Goal: Task Accomplishment & Management: Manage account settings

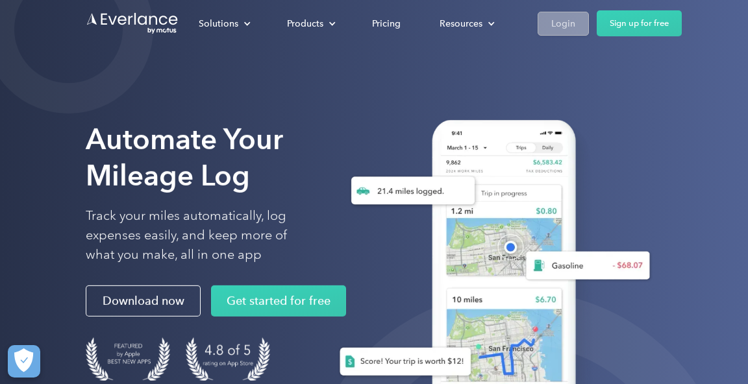
click at [555, 29] on div "Login" at bounding box center [563, 24] width 24 height 16
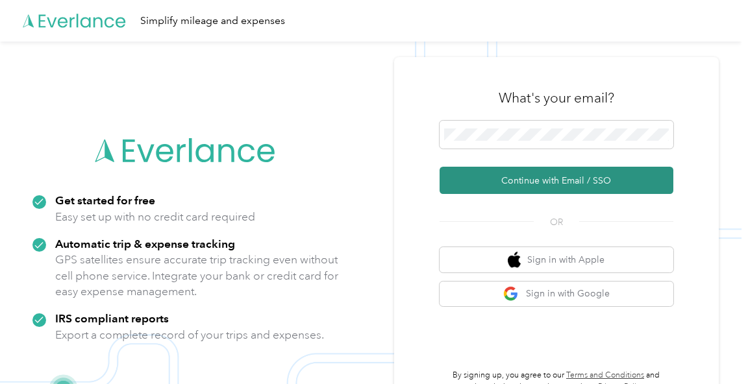
click at [549, 184] on button "Continue with Email / SSO" at bounding box center [557, 180] width 234 height 27
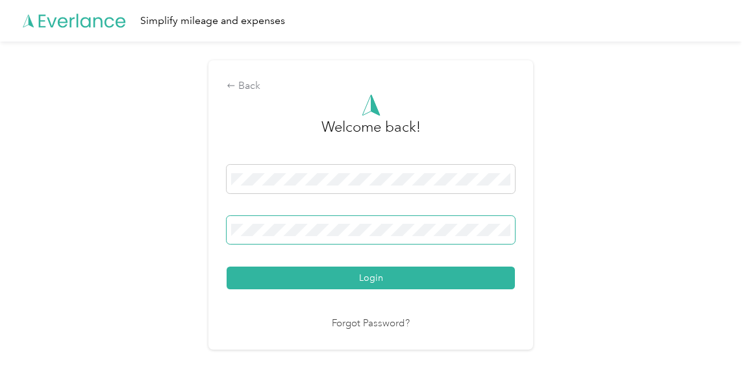
click at [374, 278] on button "Login" at bounding box center [371, 278] width 288 height 23
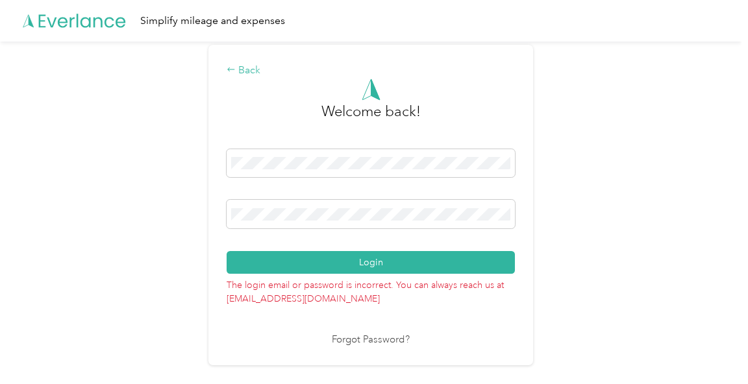
click at [236, 71] on icon at bounding box center [231, 69] width 9 height 9
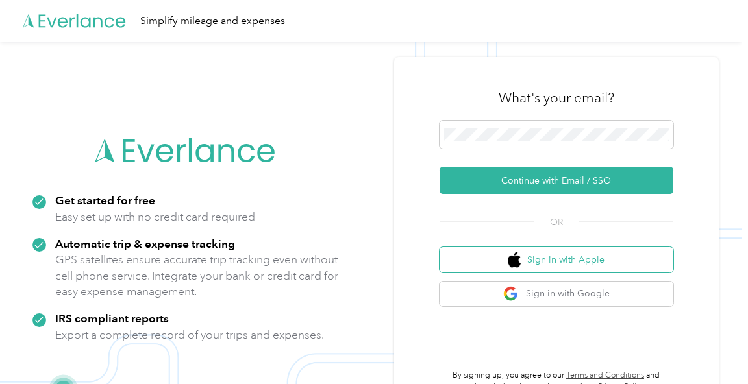
click at [537, 259] on button "Sign in with Apple" at bounding box center [557, 259] width 234 height 25
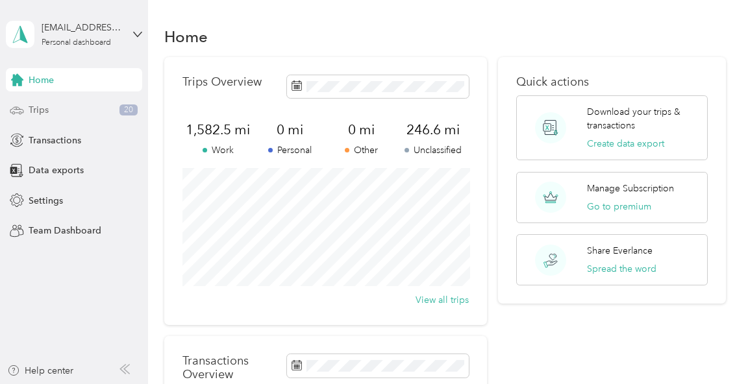
click at [27, 108] on div "Trips 20" at bounding box center [74, 110] width 136 height 23
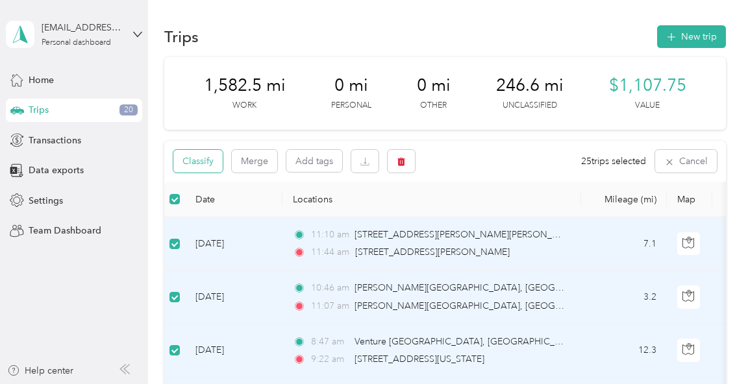
click at [206, 158] on button "Classify" at bounding box center [197, 161] width 49 height 23
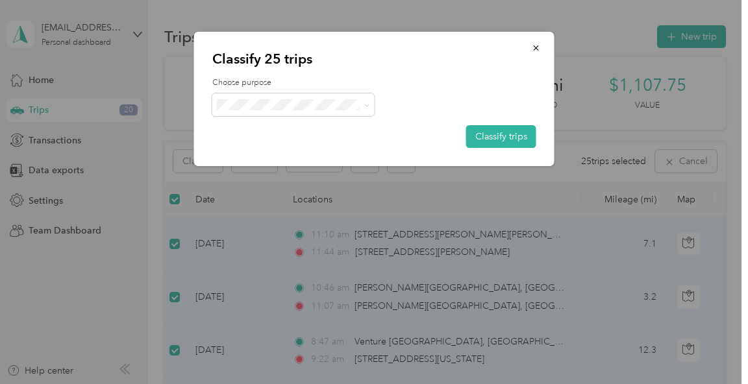
click at [262, 127] on span "Work" at bounding box center [304, 128] width 121 height 14
click at [496, 139] on button "Classify trips" at bounding box center [501, 136] width 70 height 23
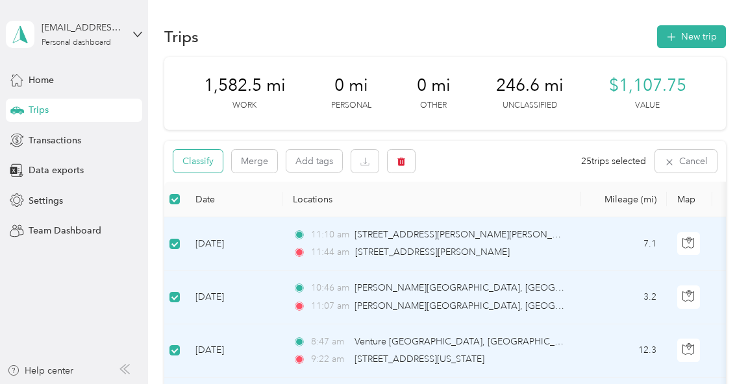
click at [209, 162] on button "Classify" at bounding box center [197, 161] width 49 height 23
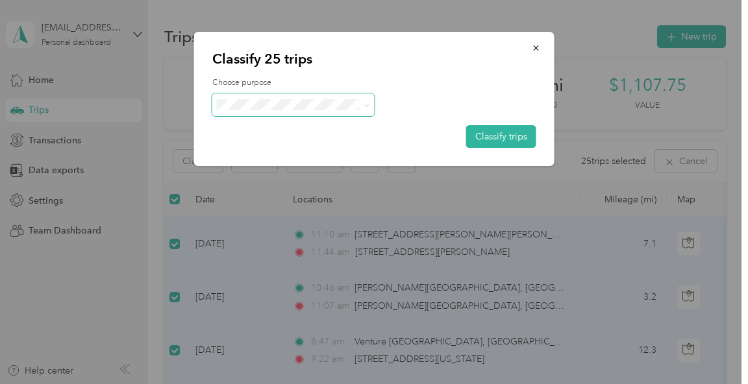
click at [277, 112] on span at bounding box center [293, 105] width 162 height 23
click at [369, 104] on icon at bounding box center [367, 106] width 6 height 6
click at [298, 132] on span "Work" at bounding box center [297, 128] width 106 height 14
click at [519, 139] on button "Classify trips" at bounding box center [501, 136] width 70 height 23
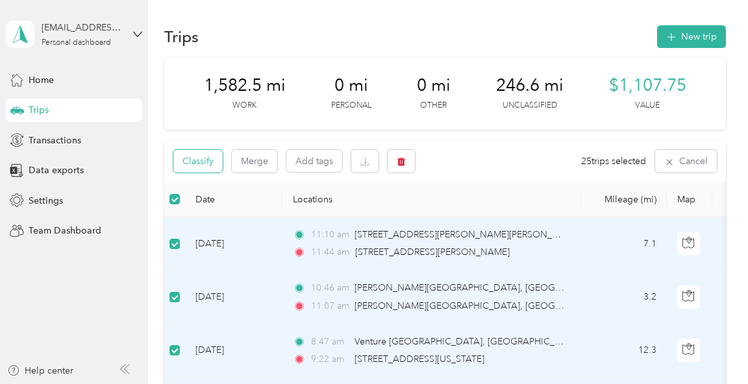
click at [205, 164] on button "Classify" at bounding box center [197, 161] width 49 height 23
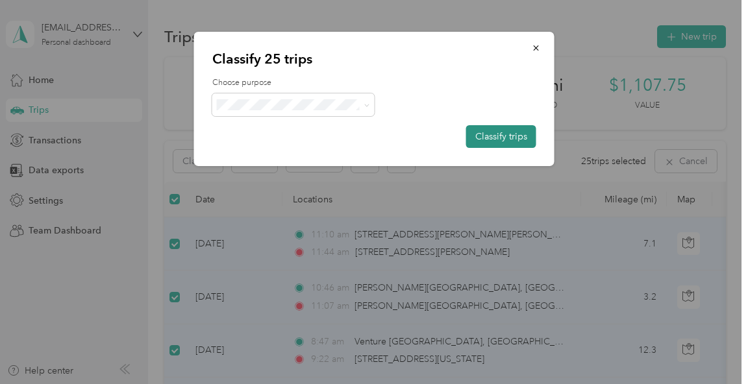
click at [513, 134] on button "Classify trips" at bounding box center [501, 136] width 70 height 23
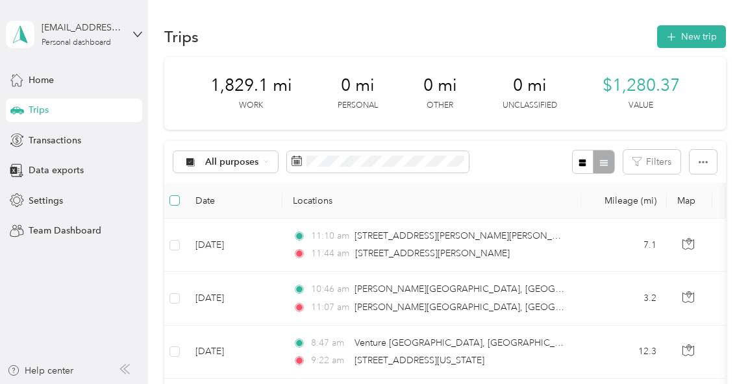
click at [175, 194] on label at bounding box center [174, 201] width 10 height 14
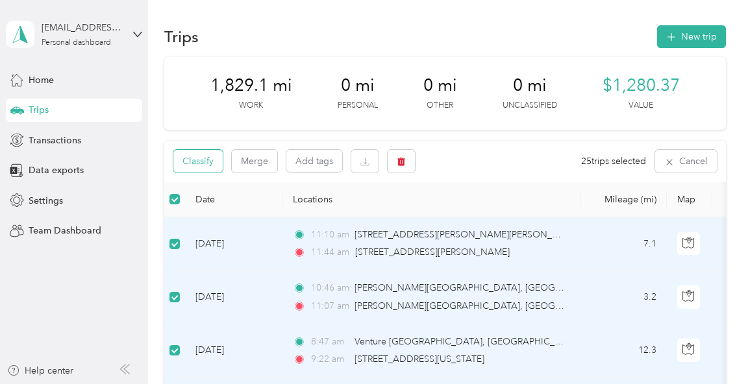
click at [202, 162] on button "Classify" at bounding box center [197, 161] width 49 height 23
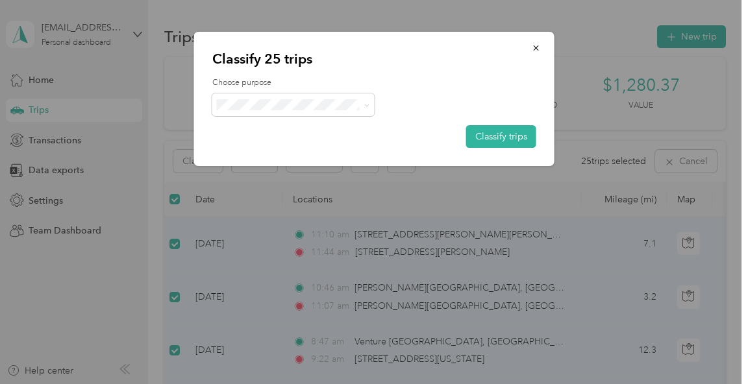
click at [260, 126] on span "Work" at bounding box center [304, 123] width 121 height 14
click at [518, 136] on button "Classify trips" at bounding box center [501, 136] width 70 height 23
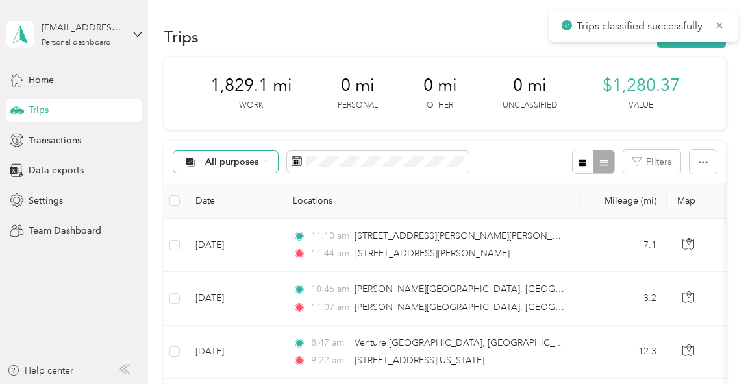
click at [266, 166] on div "All purposes" at bounding box center [225, 162] width 105 height 22
click at [232, 230] on span "Work" at bounding box center [237, 230] width 63 height 14
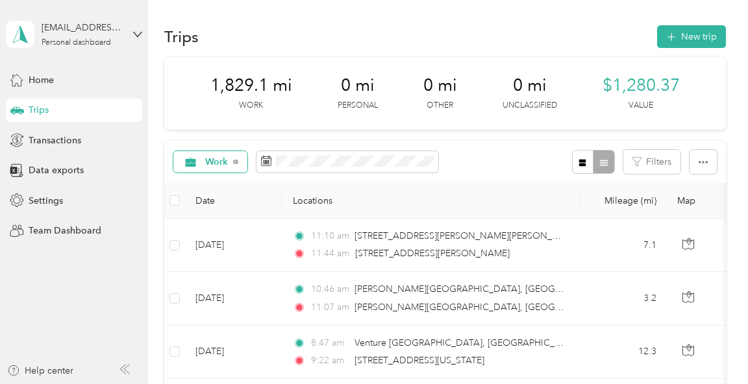
click at [228, 168] on div "Work" at bounding box center [210, 162] width 75 height 22
click at [225, 208] on span "Unclassified" at bounding box center [232, 208] width 53 height 14
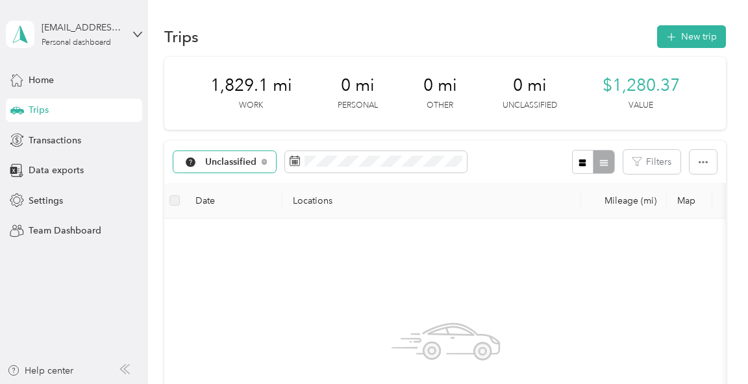
click at [236, 158] on span "Unclassified" at bounding box center [231, 162] width 52 height 9
click at [218, 228] on span "Work" at bounding box center [240, 230] width 68 height 14
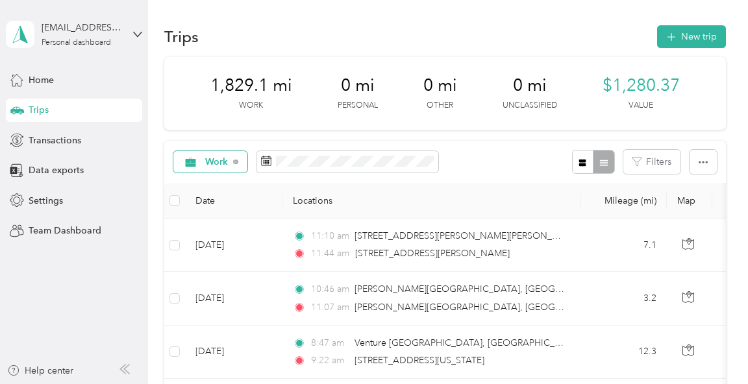
click at [226, 158] on span "Work" at bounding box center [216, 162] width 23 height 9
click at [225, 189] on span "All purposes" at bounding box center [232, 184] width 53 height 14
click at [237, 164] on span "All purposes" at bounding box center [232, 162] width 54 height 9
click at [236, 208] on span "Unclassified" at bounding box center [237, 203] width 63 height 14
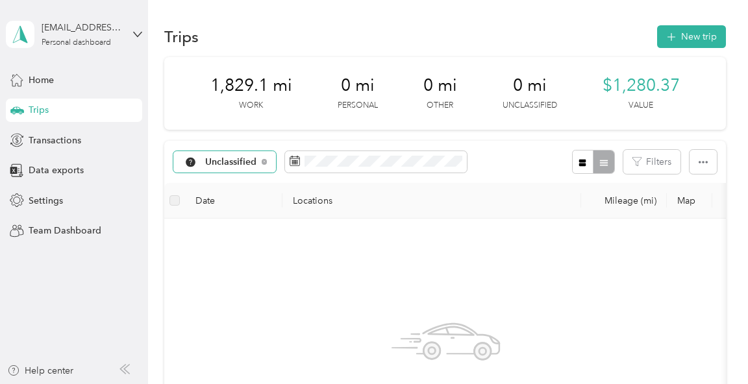
click at [240, 160] on span "Unclassified" at bounding box center [231, 162] width 52 height 9
click at [231, 226] on span "Work" at bounding box center [240, 230] width 68 height 14
